Goal: Navigation & Orientation: Find specific page/section

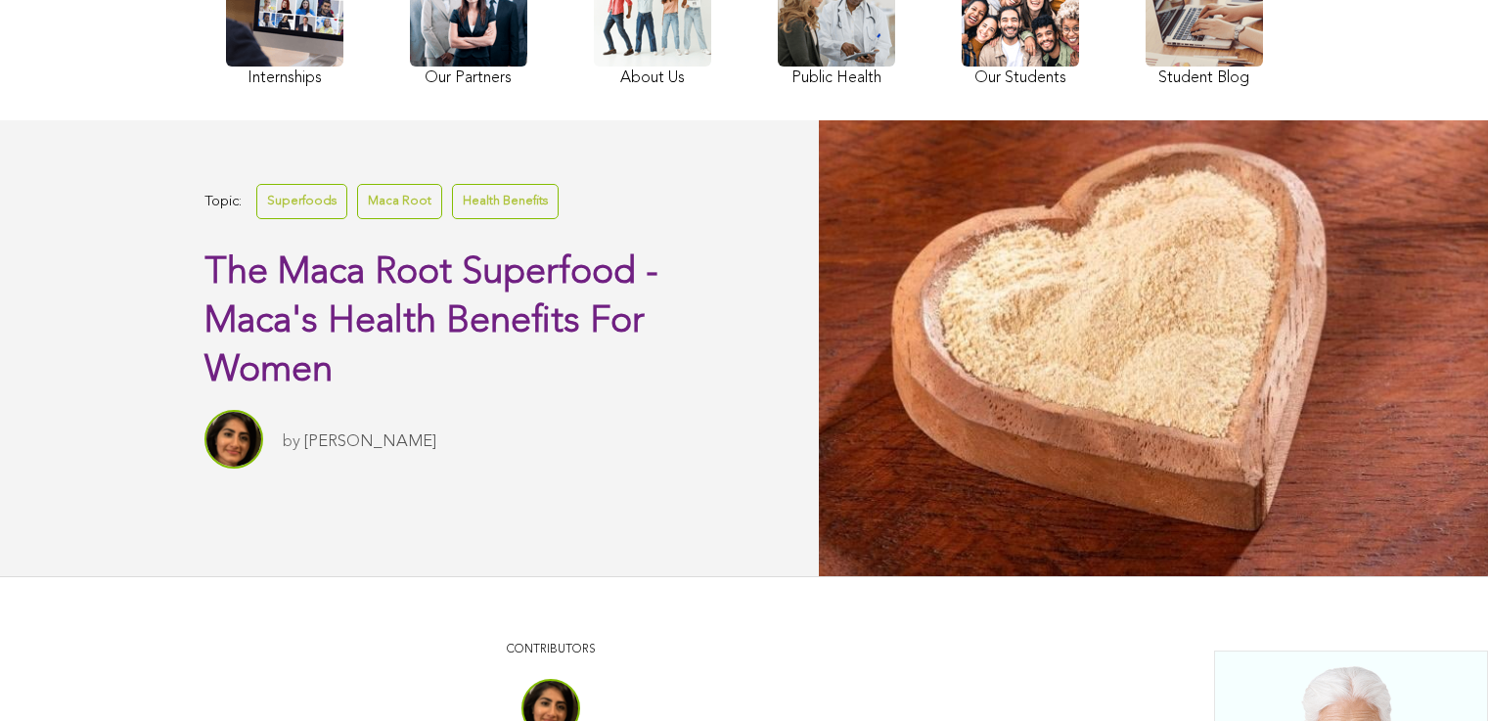
click at [961, 71] on link at bounding box center [1019, 20] width 117 height 143
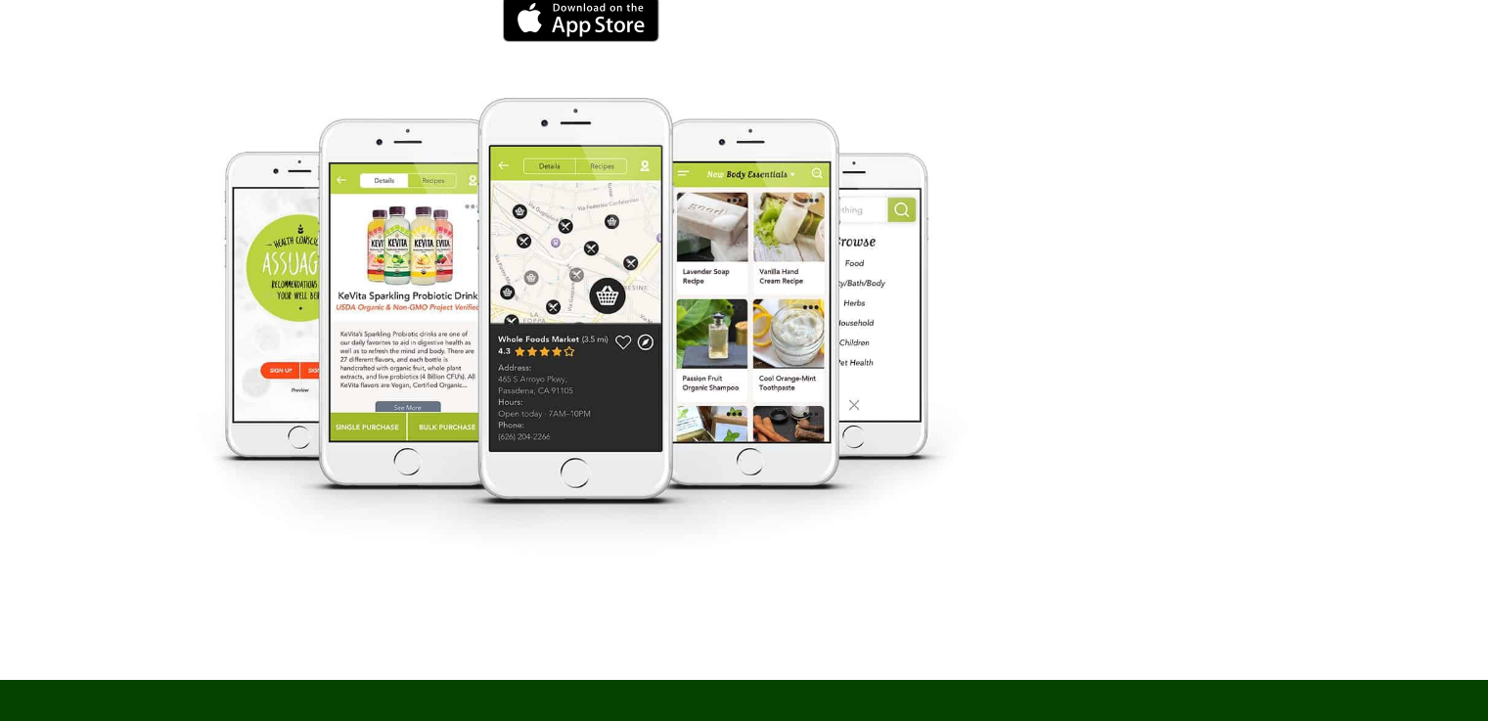
scroll to position [3863, 0]
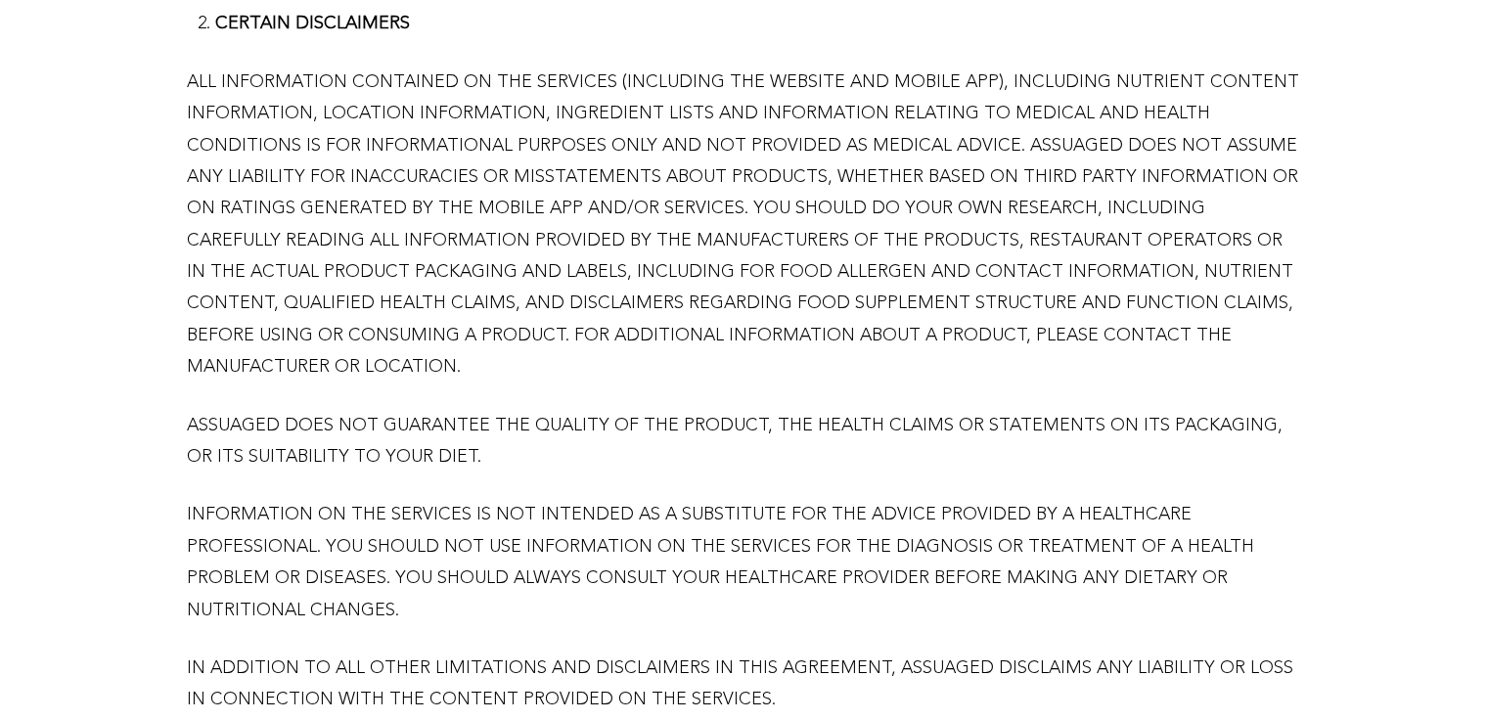
scroll to position [1477, 0]
